Goal: Check status: Check status

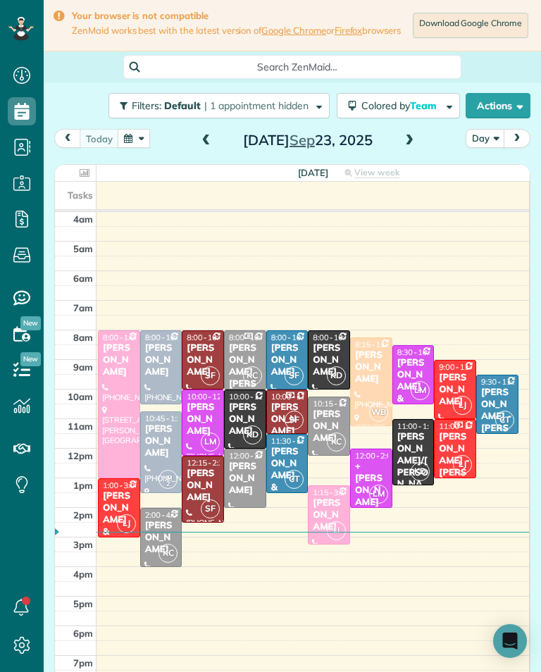
scroll to position [7, 0]
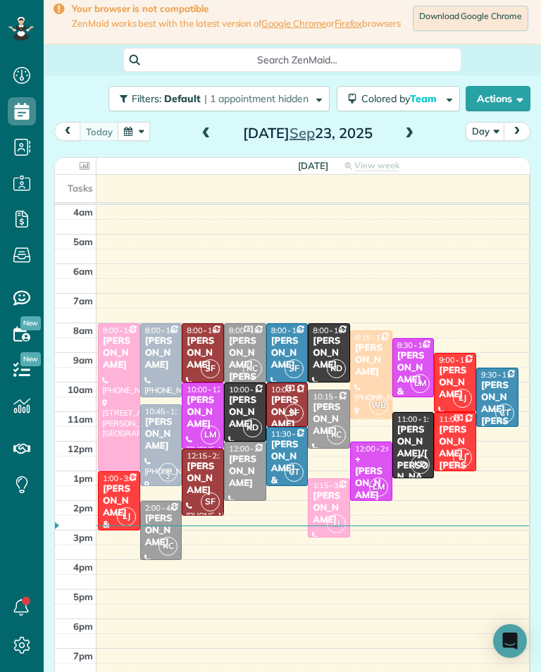
click at [382, 135] on h2 "[DATE]" at bounding box center [308, 133] width 176 height 16
click at [402, 140] on span at bounding box center [410, 134] width 16 height 13
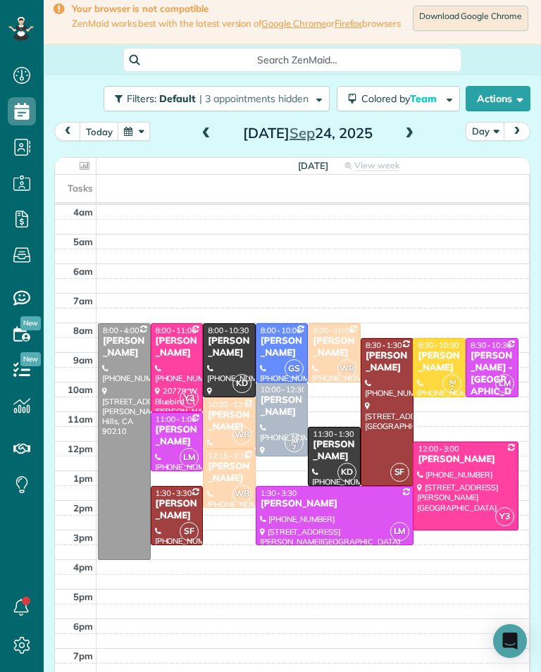
click at [212, 359] on div "[PERSON_NAME]" at bounding box center [229, 347] width 44 height 24
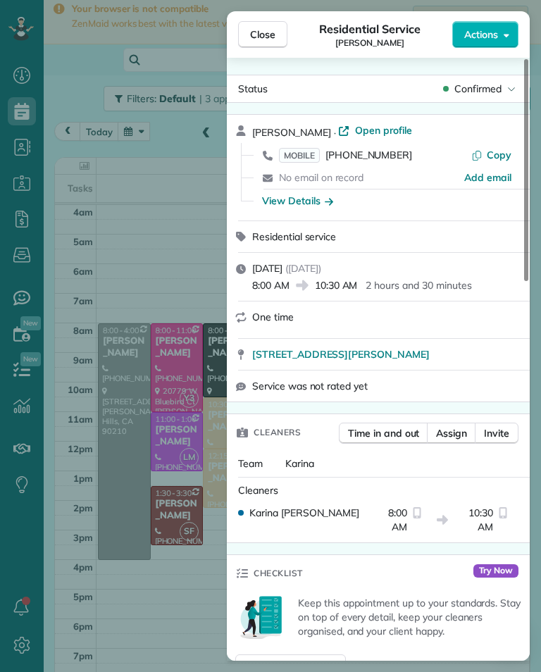
scroll to position [694, 44]
click at [204, 237] on div "Close Residential Service [PERSON_NAME] Actions Status Confirmed [PERSON_NAME] …" at bounding box center [270, 336] width 541 height 672
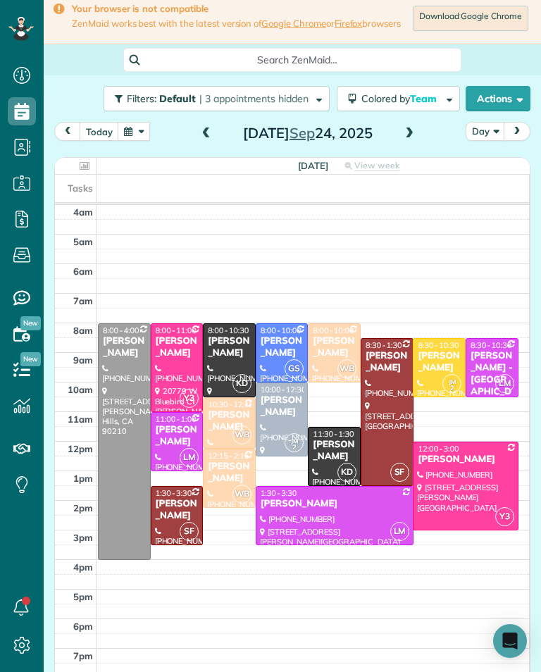
click at [286, 414] on div "[PERSON_NAME]" at bounding box center [282, 407] width 44 height 24
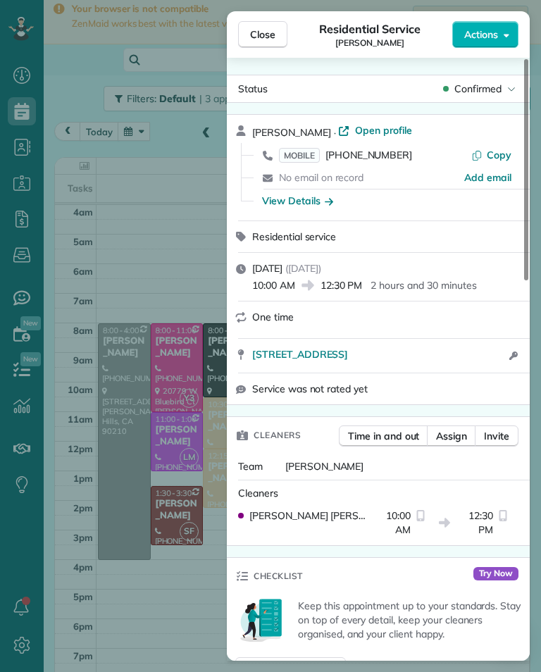
click at [202, 235] on div "Close Residential Service [PERSON_NAME] Actions Status Confirmed [PERSON_NAME] …" at bounding box center [270, 336] width 541 height 672
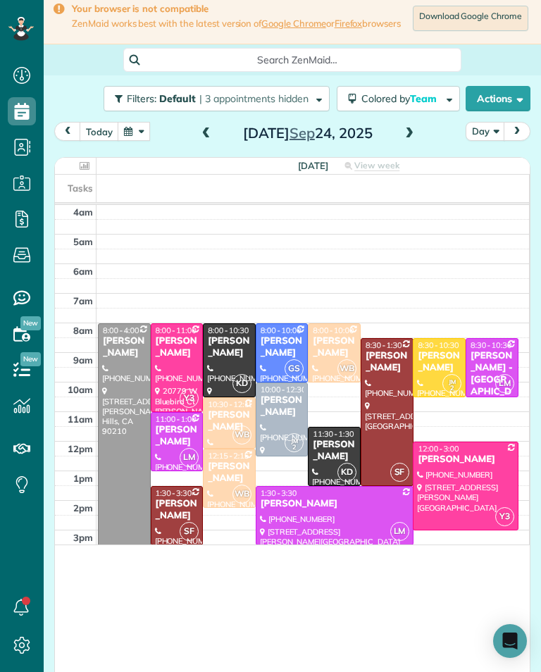
scroll to position [694, 44]
